Goal: Book appointment/travel/reservation

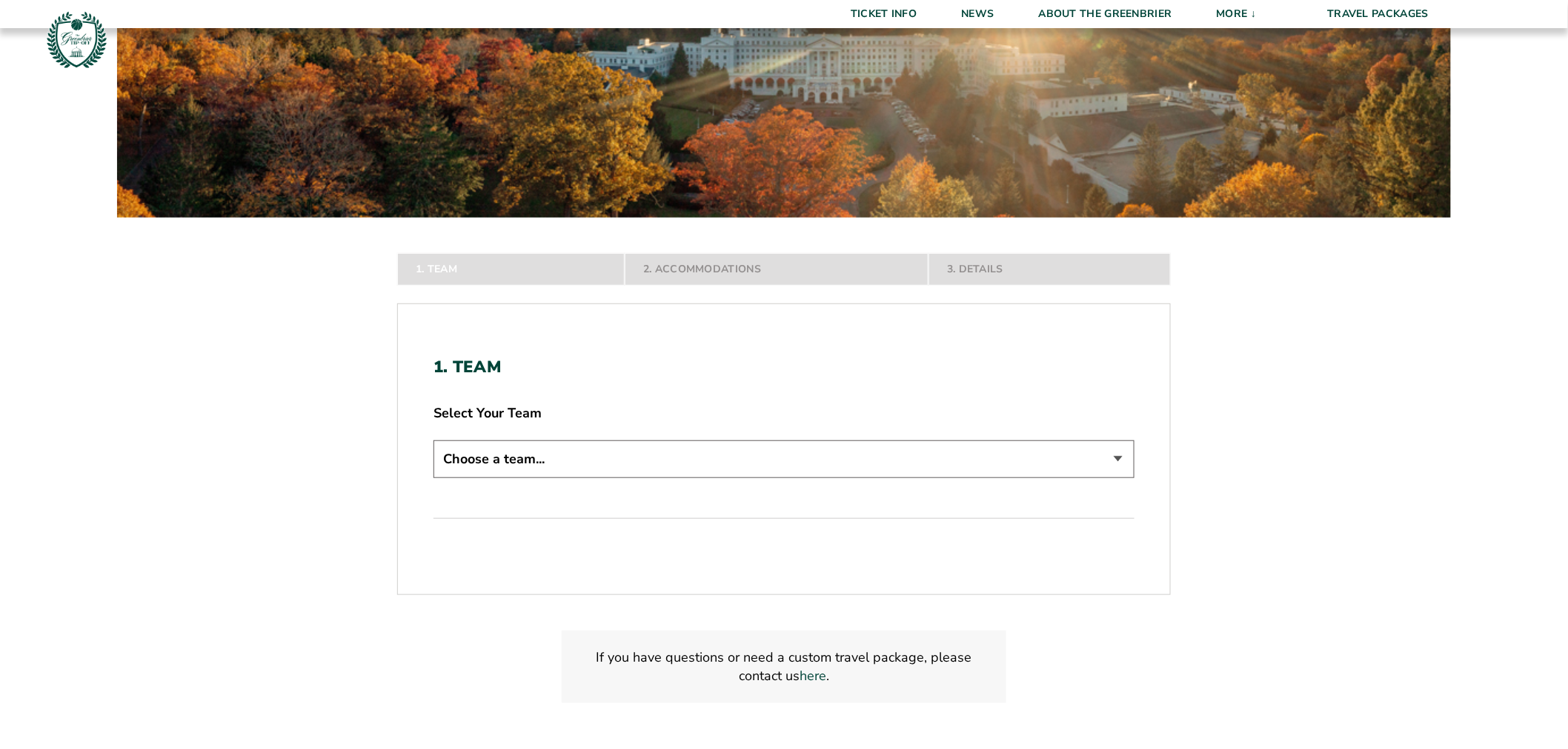
scroll to position [246, 0]
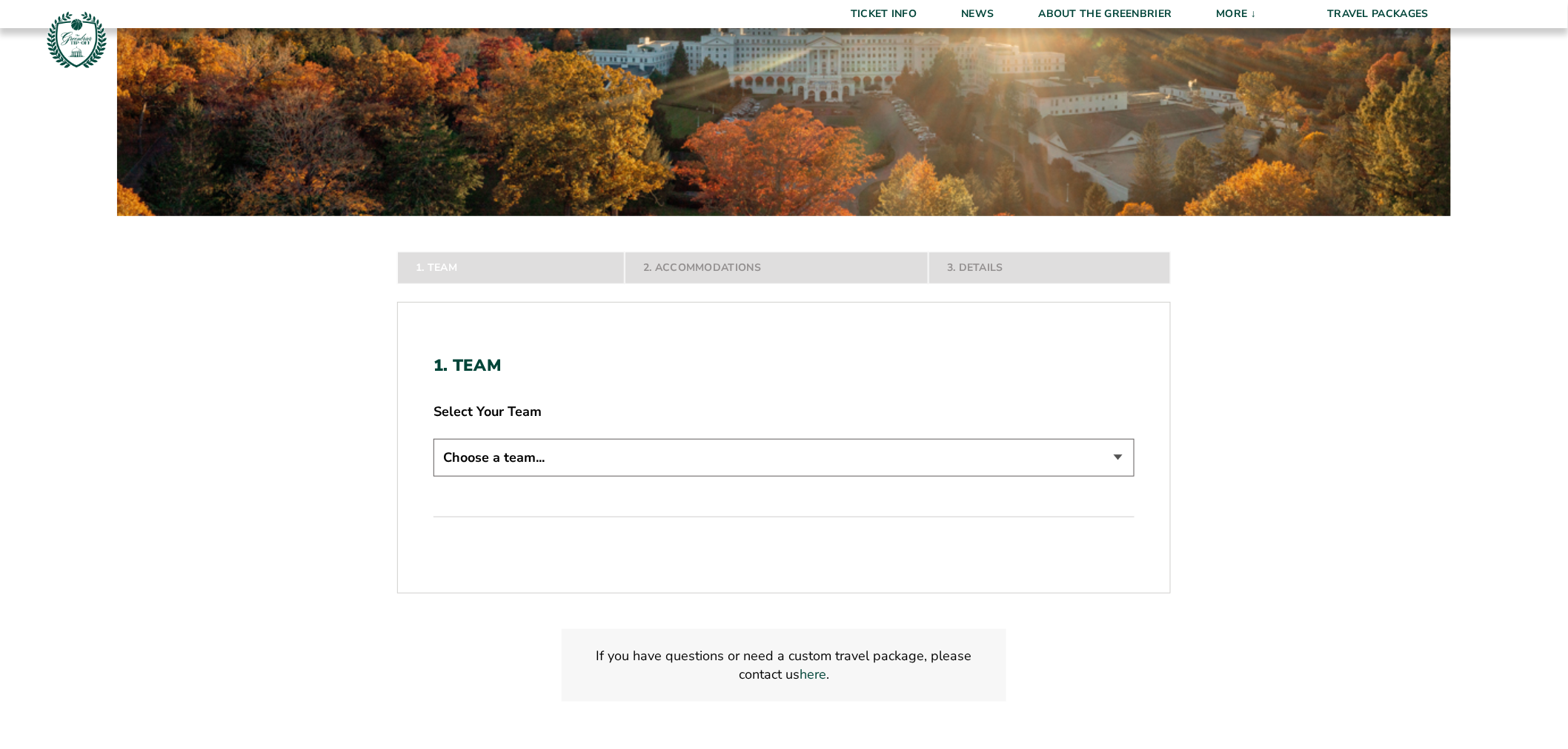
click at [656, 456] on select "Choose a team... Butler Bulldogs Northwestern Wildcats South Carolina Gamecocks…" at bounding box center [784, 458] width 701 height 38
select select "15527"
click at [434, 477] on select "Choose a team... Butler Bulldogs Northwestern Wildcats South Carolina Gamecocks…" at bounding box center [784, 458] width 701 height 38
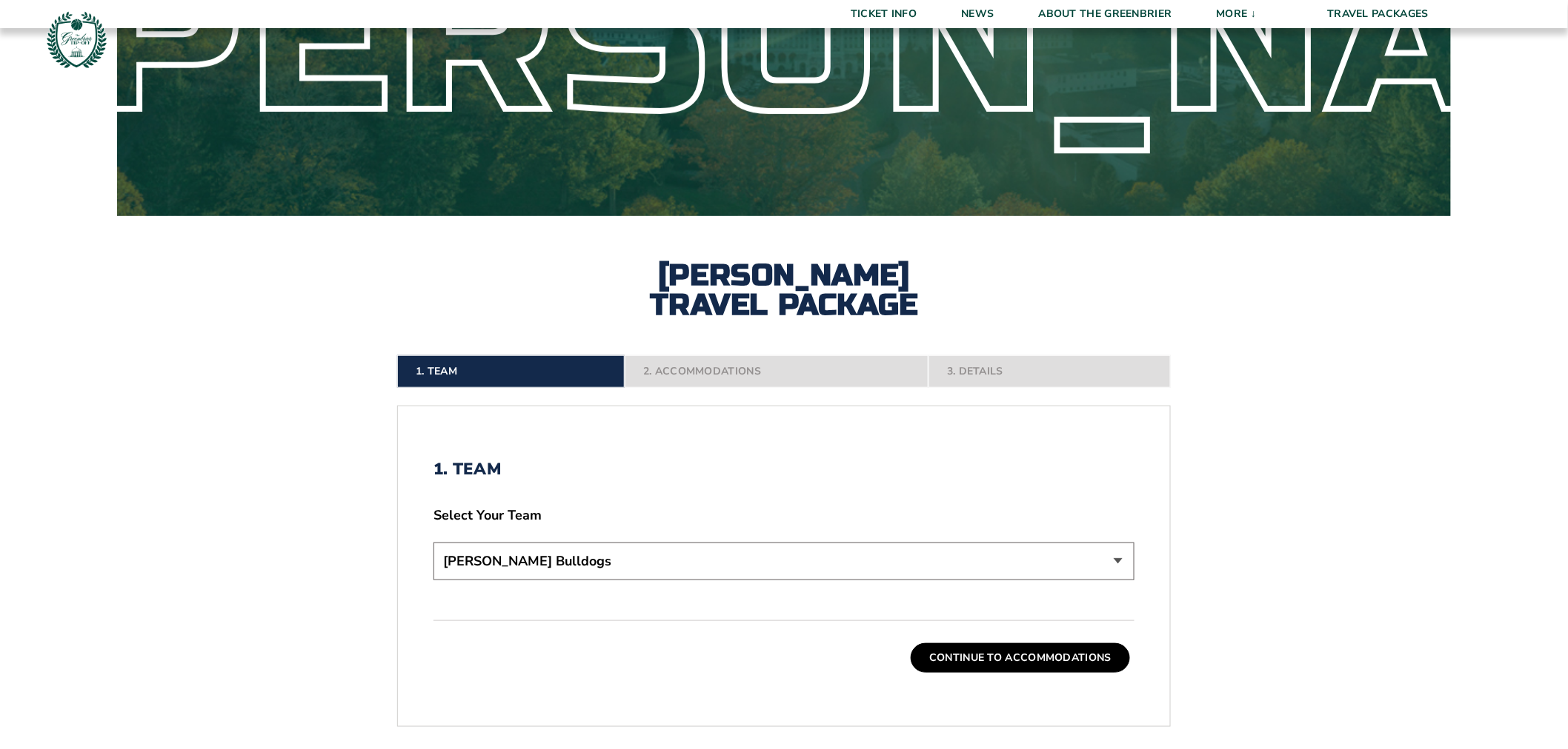
click at [1030, 642] on div "Continue To Accommodations" at bounding box center [784, 647] width 701 height 53
click at [1032, 651] on button "Continue To Accommodations" at bounding box center [1019, 658] width 219 height 29
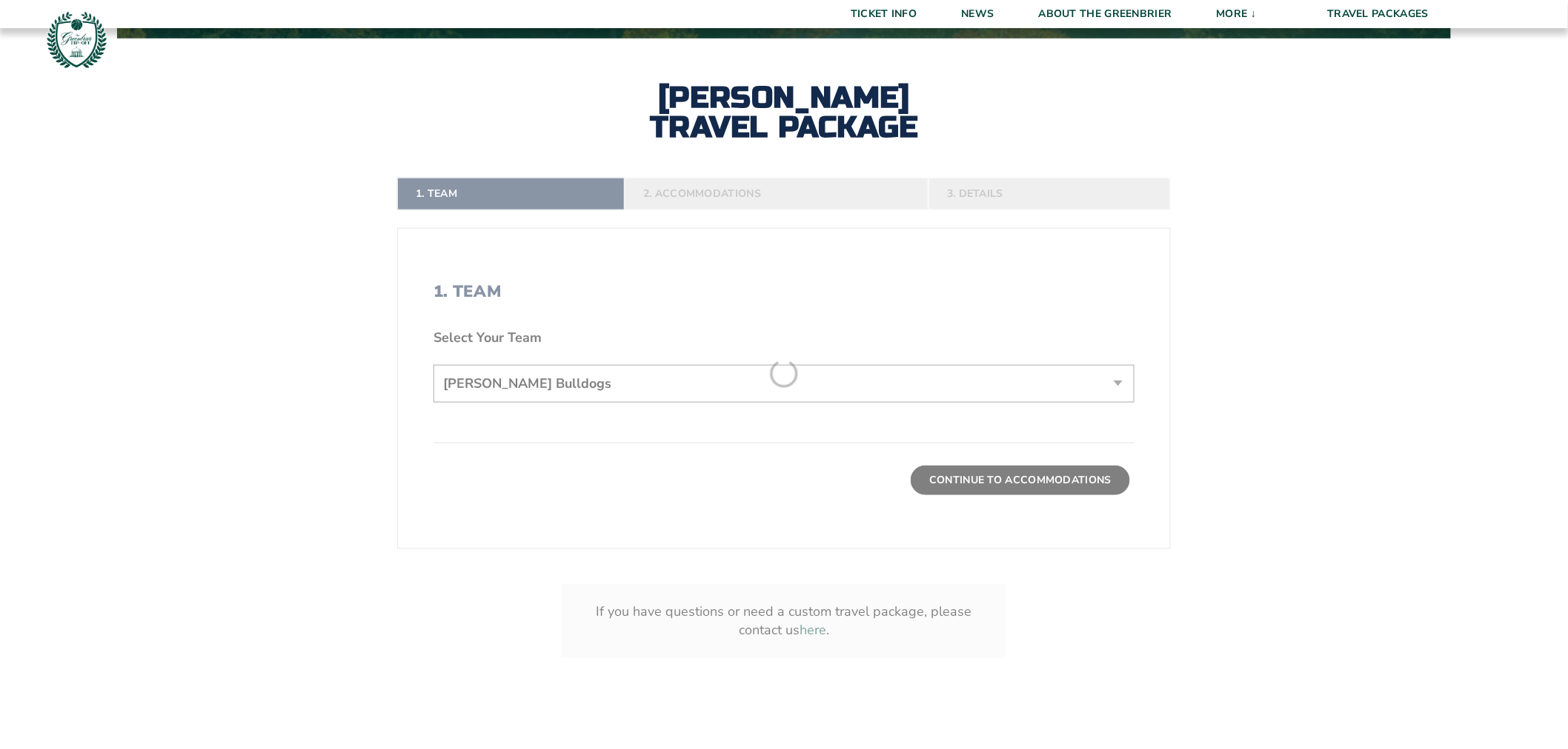
scroll to position [426, 0]
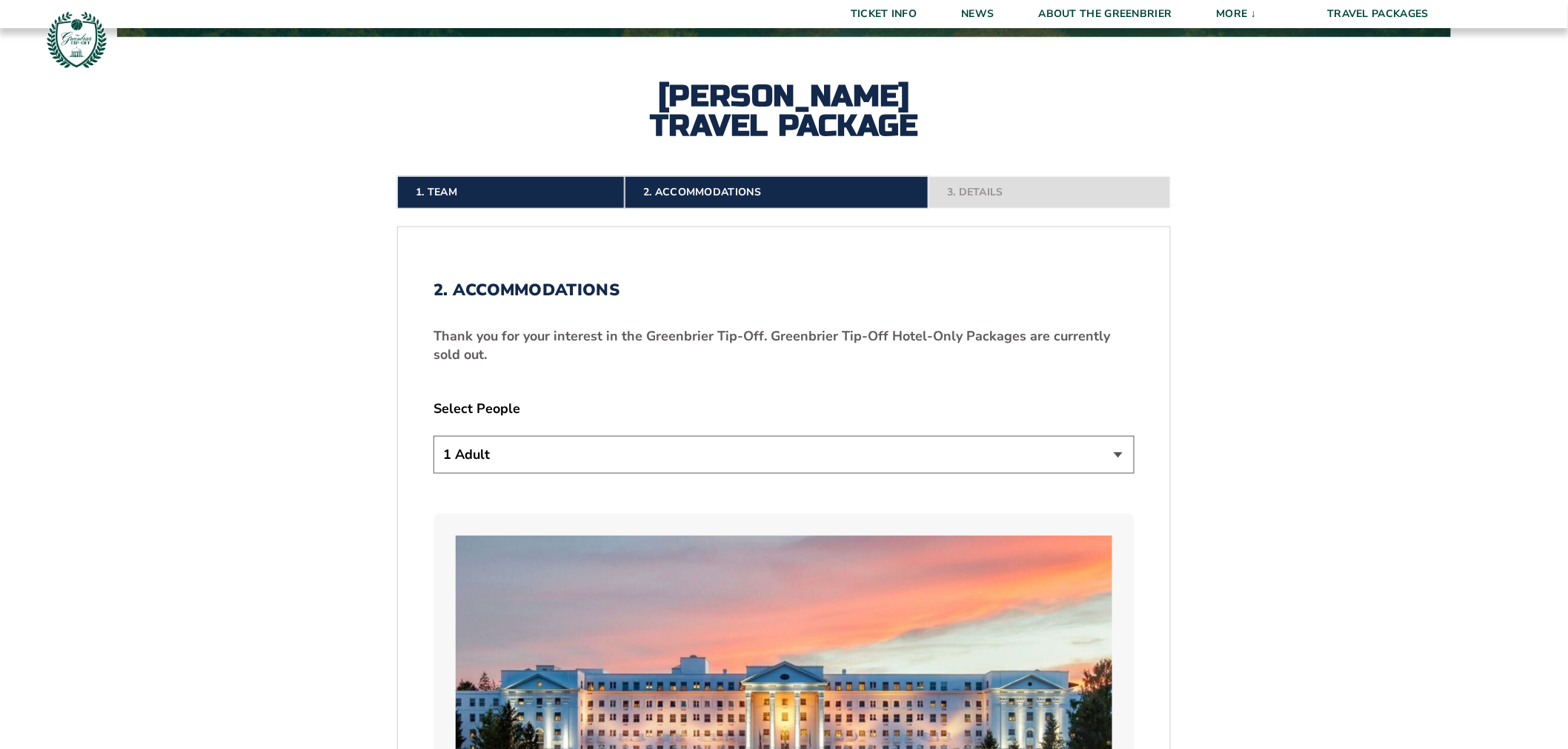
click at [571, 456] on select "1 Adult 2 Adults 3 Adults 4 Adults 2 Adults + 1 Child 2 Adults + 2 Children 2 A…" at bounding box center [784, 455] width 701 height 38
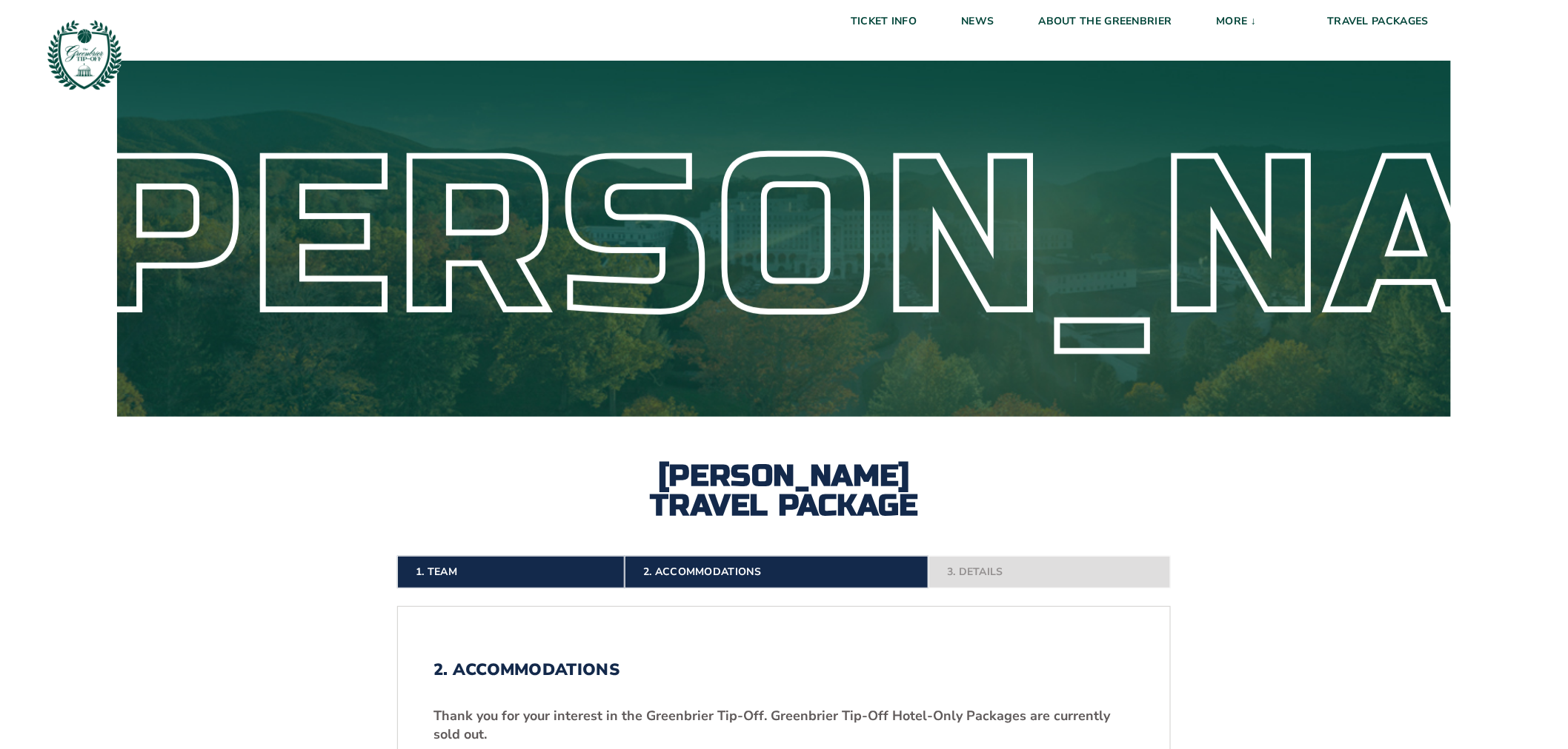
scroll to position [0, 0]
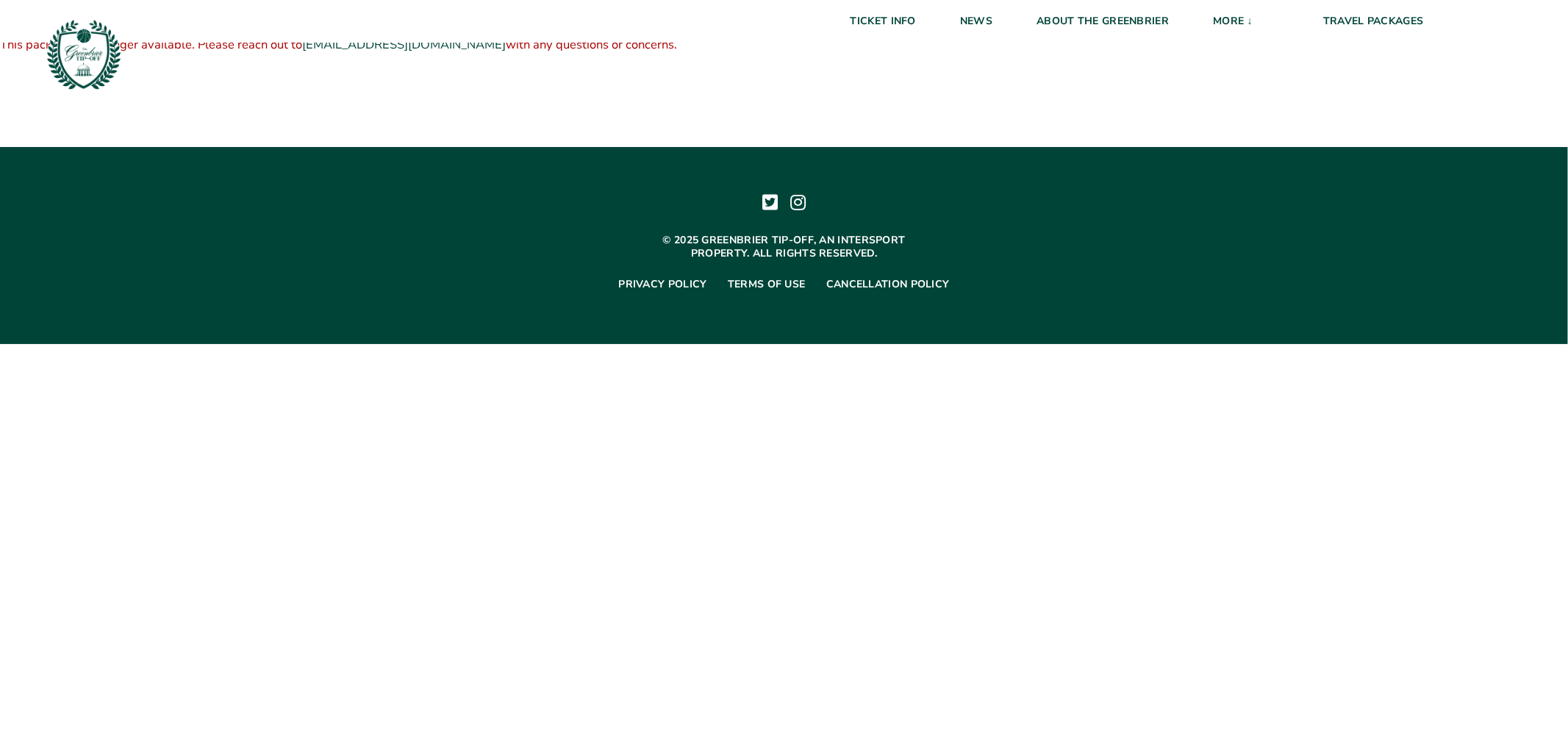
drag, startPoint x: 659, startPoint y: 46, endPoint x: 0, endPoint y: 19, distance: 659.6
click at [0, 19] on body "Ticket Info News About The Greenbrier More ↓ Venue Information Media Credential…" at bounding box center [784, 172] width 1568 height 345
click at [572, 143] on div "Greenbrier Tip-Off Hotel-Only Package (Mountain) $ 0.00 Greenbrier Tip-Off Hote…" at bounding box center [784, 73] width 1568 height 147
drag, startPoint x: 650, startPoint y: 48, endPoint x: 2, endPoint y: 54, distance: 648.0
click at [2, 54] on div "$ 0.00 Greenbrier Tip-Off Hotel-Only Packages are currently sold out. This pack…" at bounding box center [784, 35] width 1568 height 70
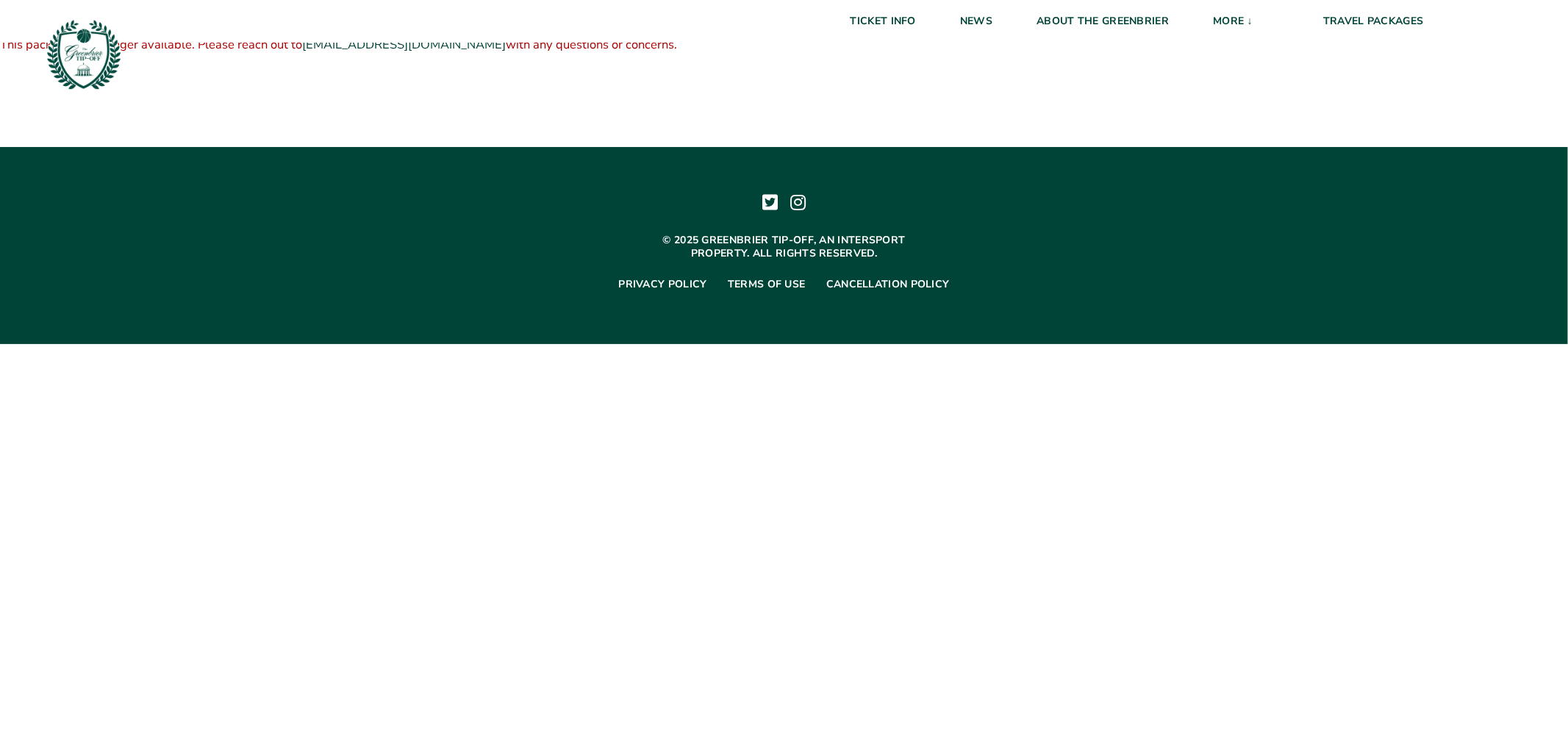
copy p "This package is no longer available. Please reach out to support@greenbriertipo…"
